Goal: Navigation & Orientation: Find specific page/section

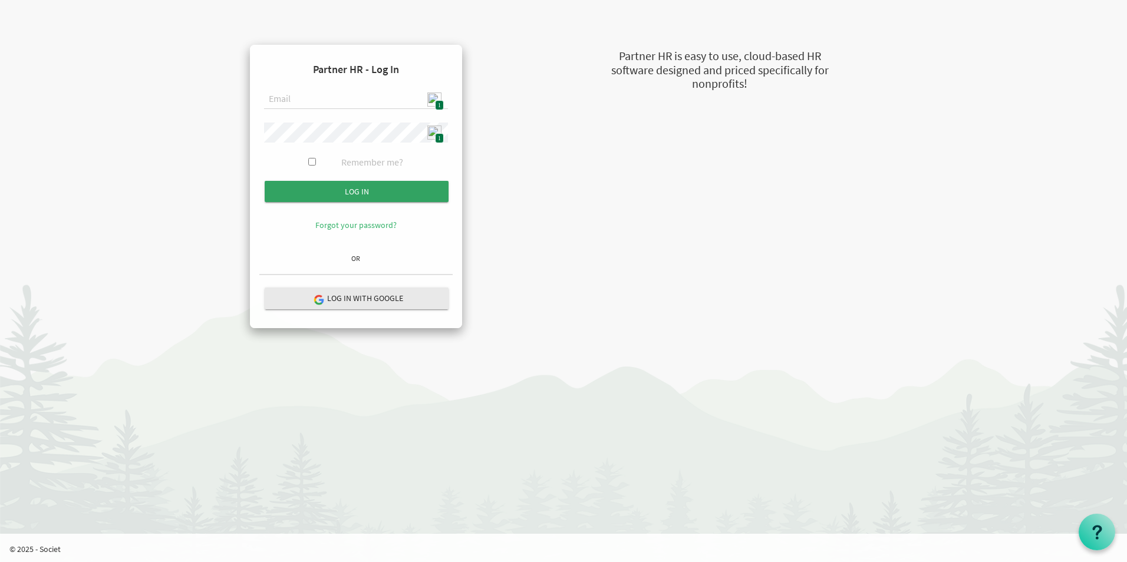
type input "admin@stepind.org"
click at [394, 193] on input "submit" at bounding box center [357, 191] width 184 height 21
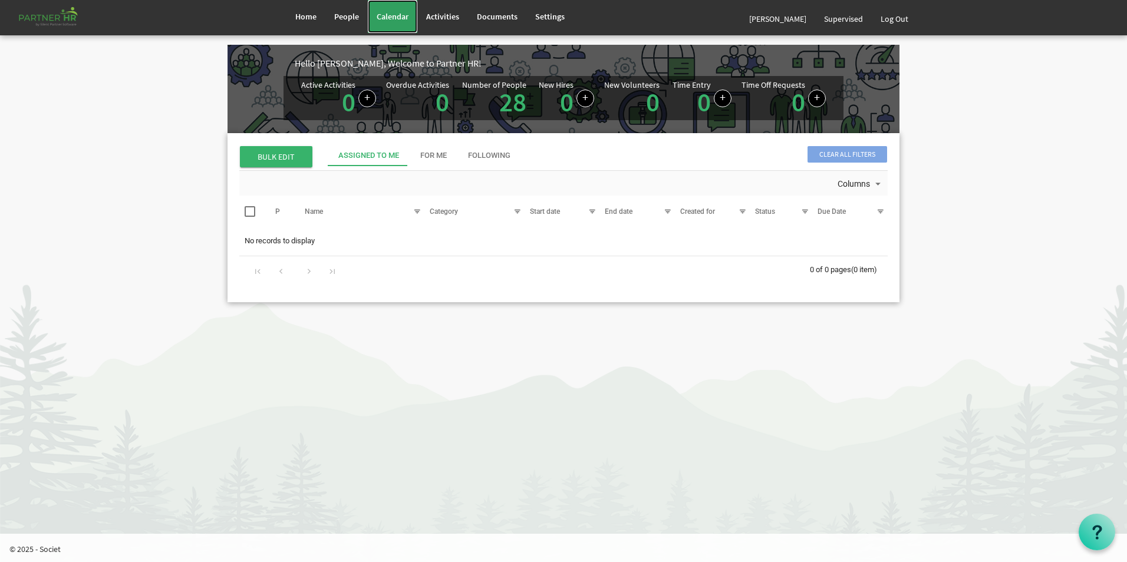
drag, startPoint x: 393, startPoint y: 18, endPoint x: 334, endPoint y: 65, distance: 76.0
click at [393, 18] on span "Calendar" at bounding box center [393, 16] width 32 height 11
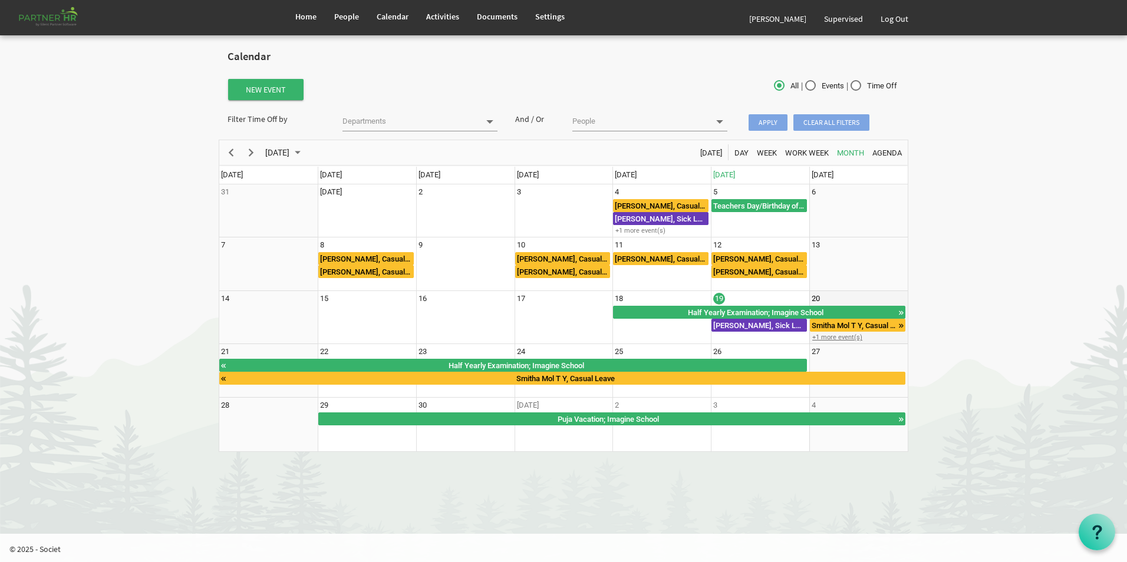
click at [834, 337] on div "+1 more event(s)" at bounding box center [858, 337] width 97 height 9
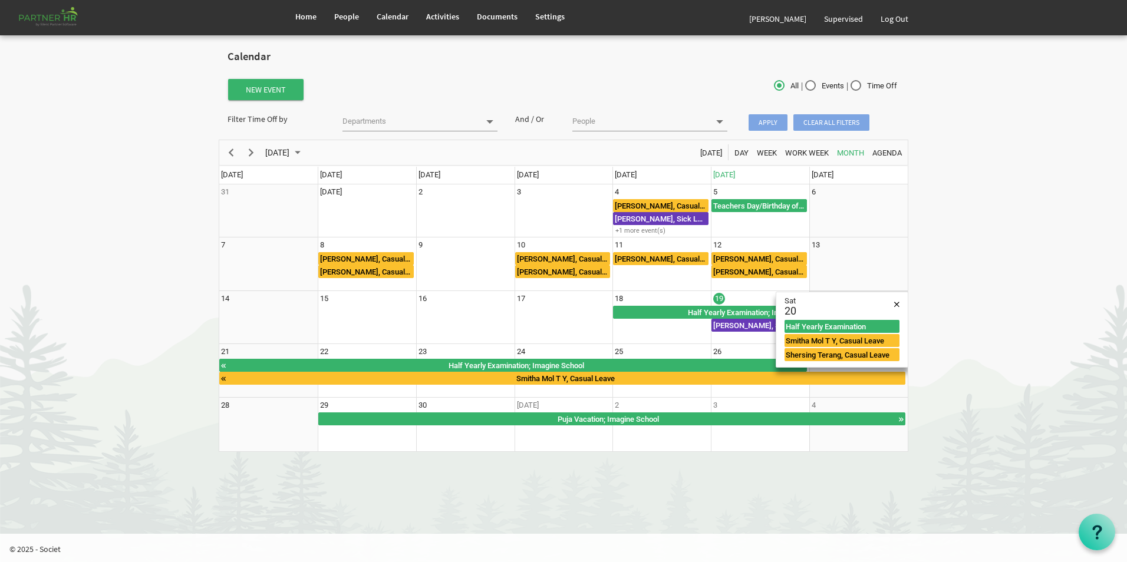
click at [986, 330] on body "Home People Calendar" at bounding box center [563, 232] width 1127 height 464
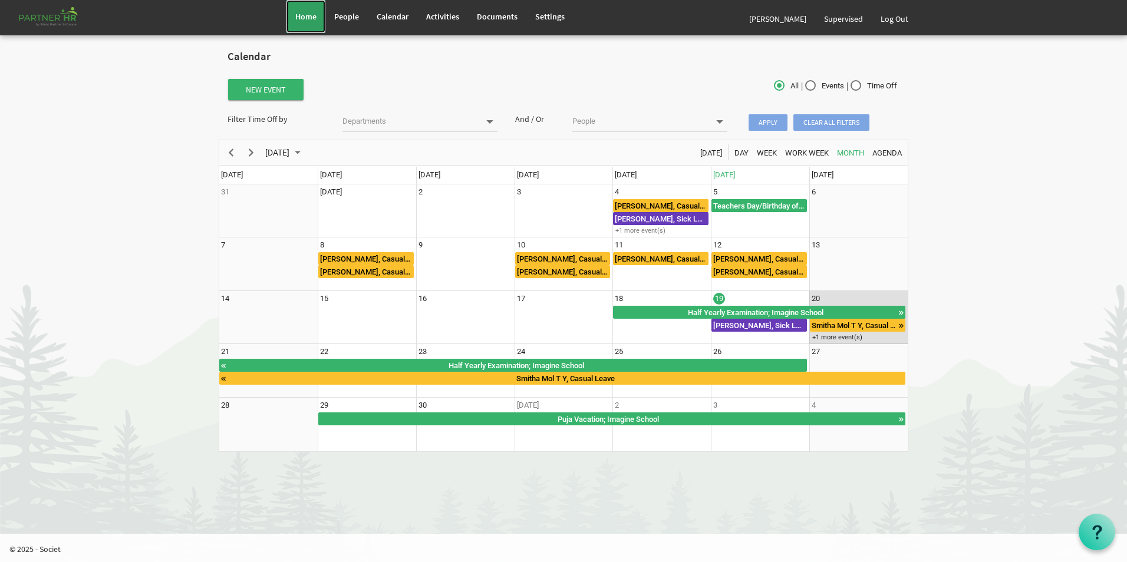
click at [321, 11] on link "Home" at bounding box center [305, 16] width 39 height 33
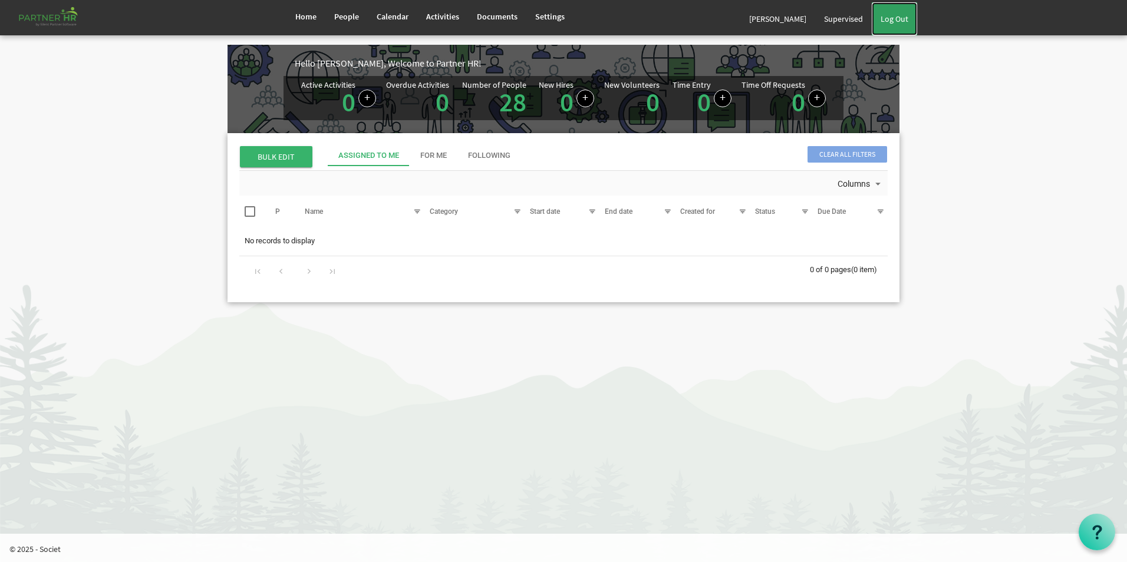
click at [899, 18] on link "Log Out" at bounding box center [894, 18] width 45 height 33
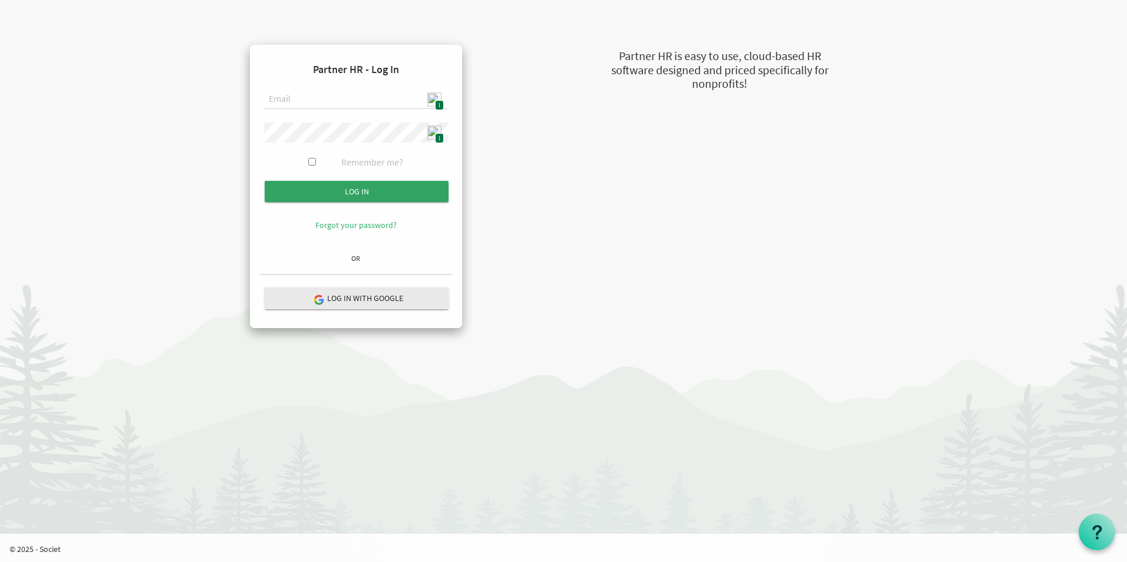
type input "[EMAIL_ADDRESS][DOMAIN_NAME]"
click at [349, 193] on input "Log in" at bounding box center [357, 191] width 184 height 21
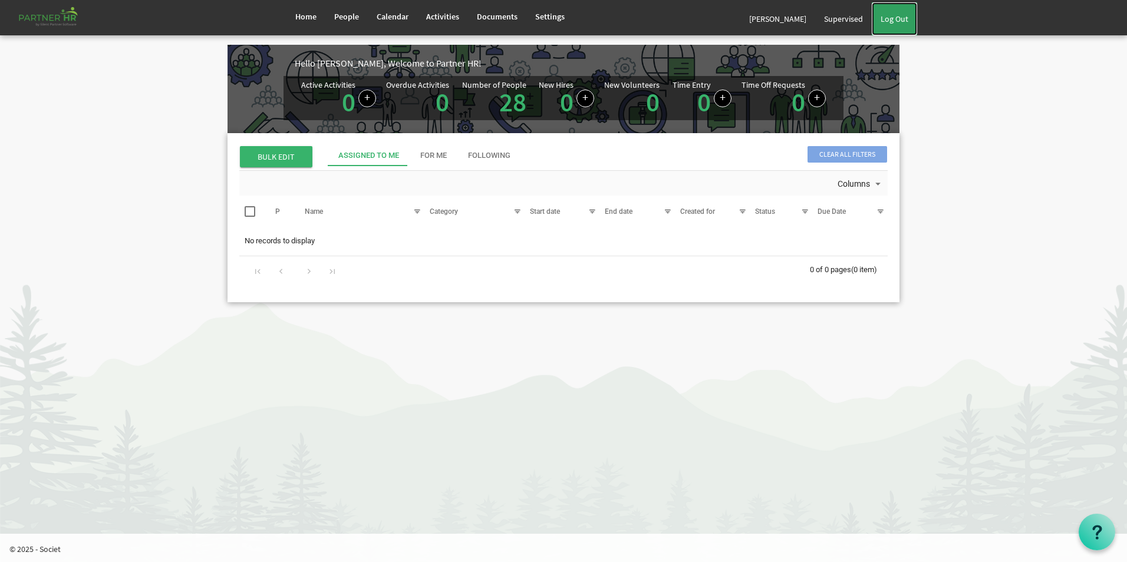
click at [893, 12] on link "Log Out" at bounding box center [894, 18] width 45 height 33
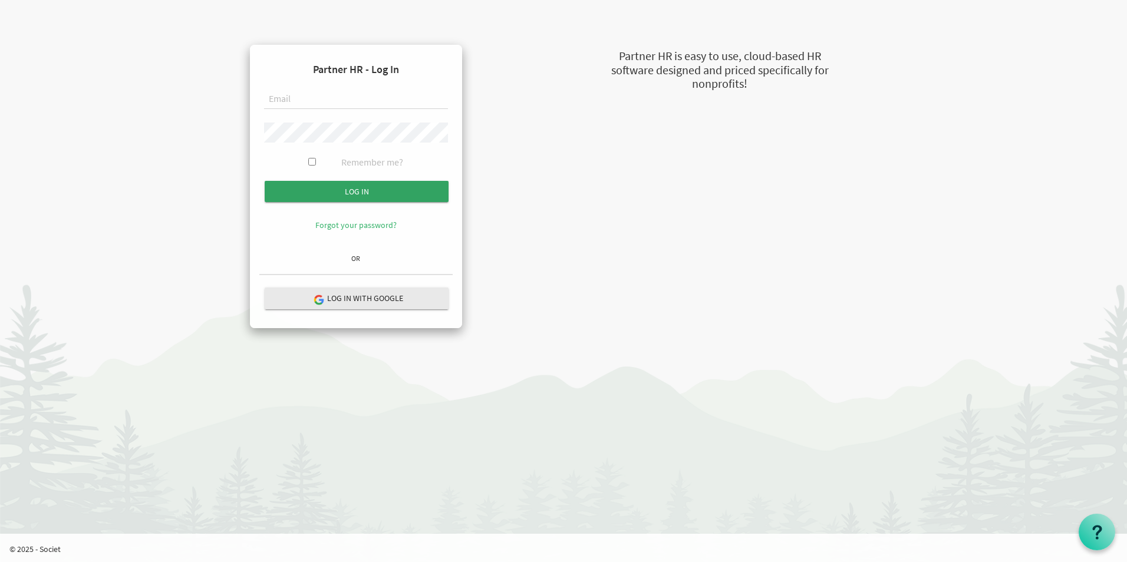
type input "[EMAIL_ADDRESS][DOMAIN_NAME]"
click at [354, 186] on input "Log in" at bounding box center [357, 191] width 184 height 21
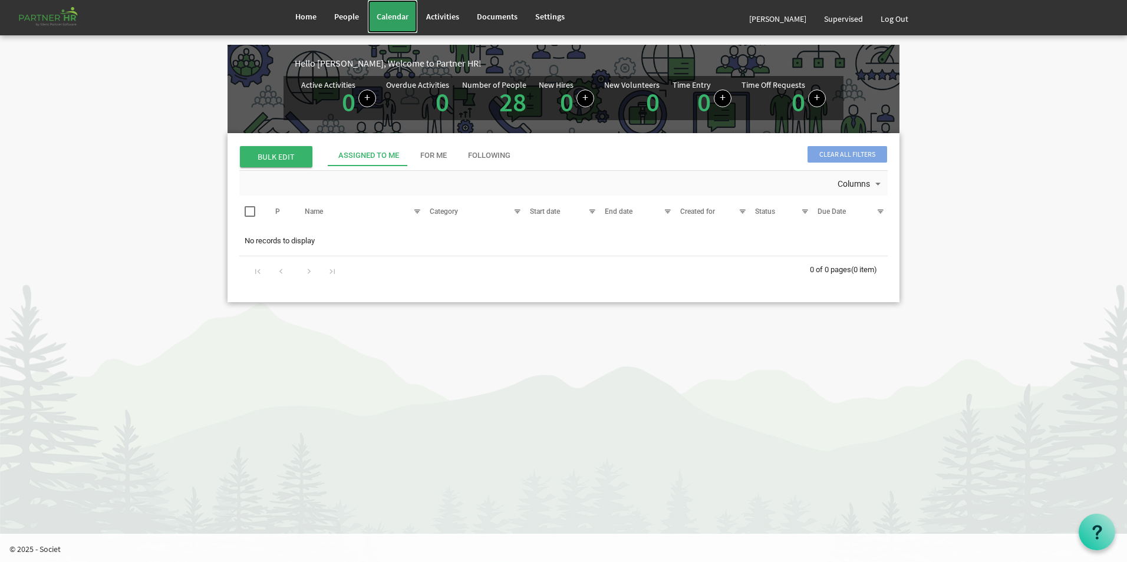
click at [387, 22] on link "Calendar" at bounding box center [393, 16] width 50 height 33
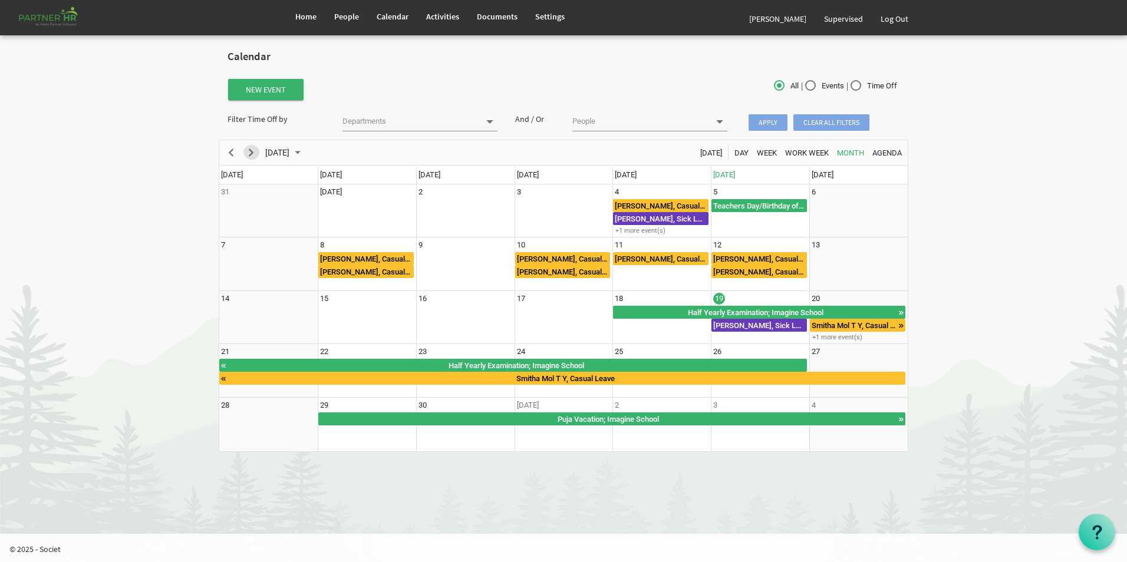
click at [250, 154] on span "Next" at bounding box center [251, 153] width 14 height 15
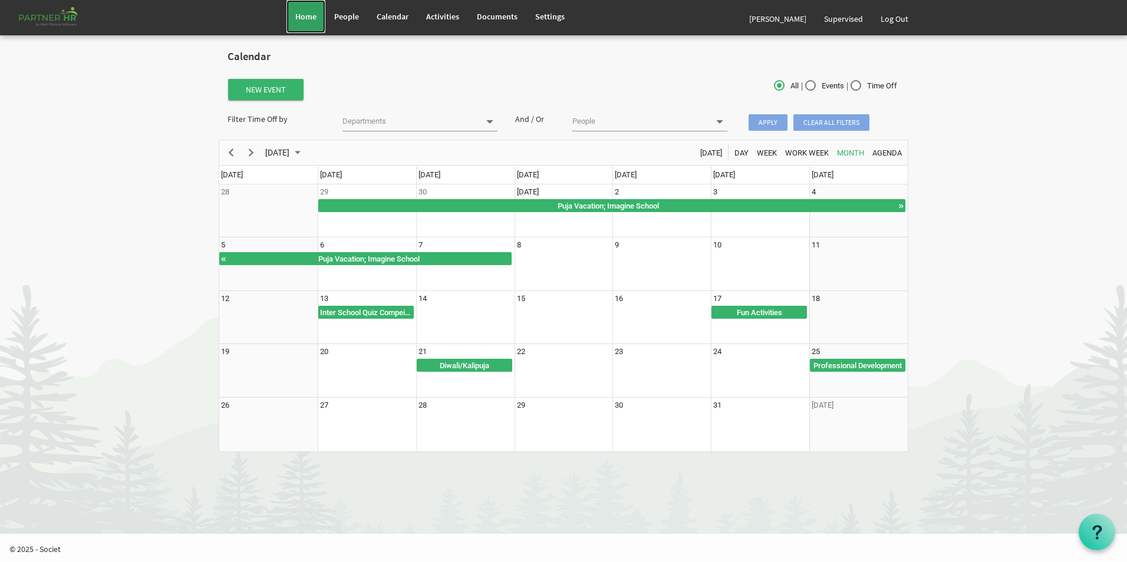
click at [311, 19] on span "Home" at bounding box center [305, 16] width 21 height 11
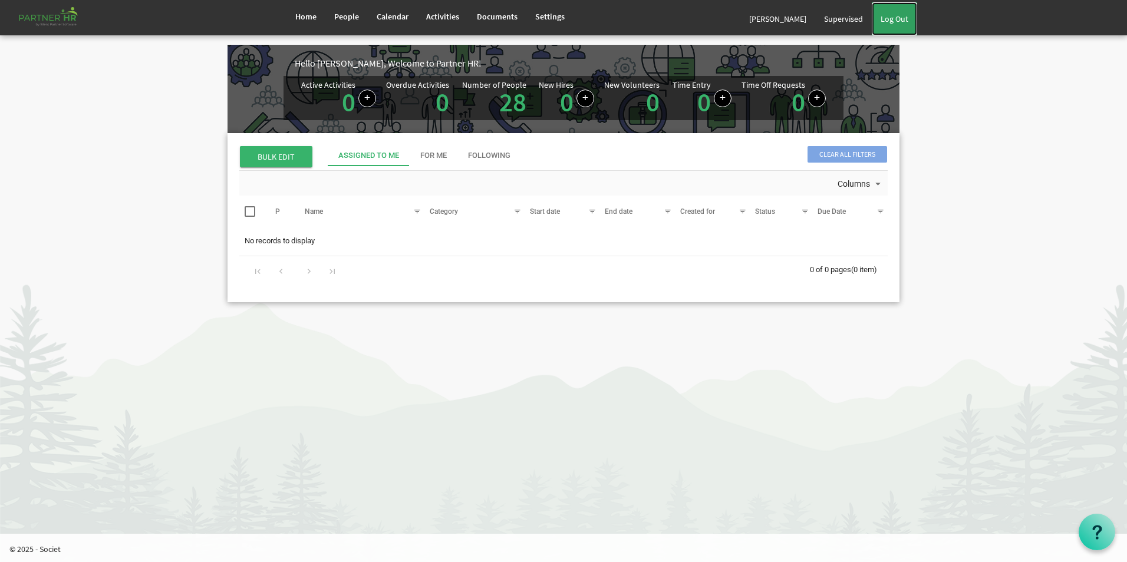
click at [903, 27] on link "Log Out" at bounding box center [894, 18] width 45 height 33
